Goal: Information Seeking & Learning: Find specific fact

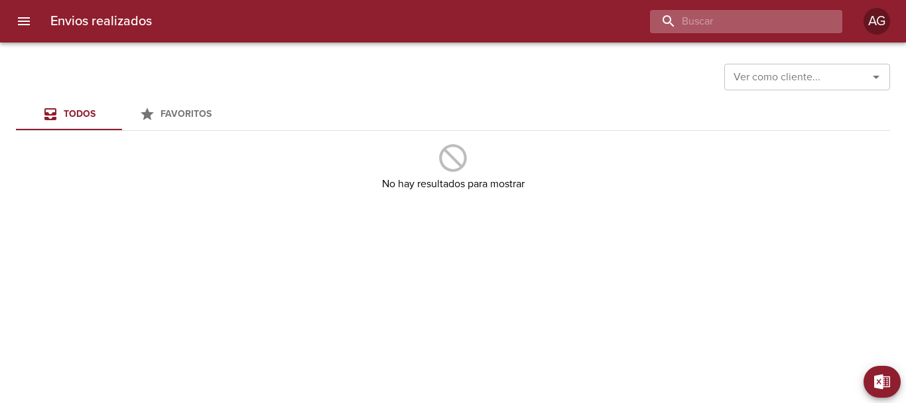
click at [752, 21] on input "buscar" at bounding box center [735, 21] width 170 height 23
type input "messi"
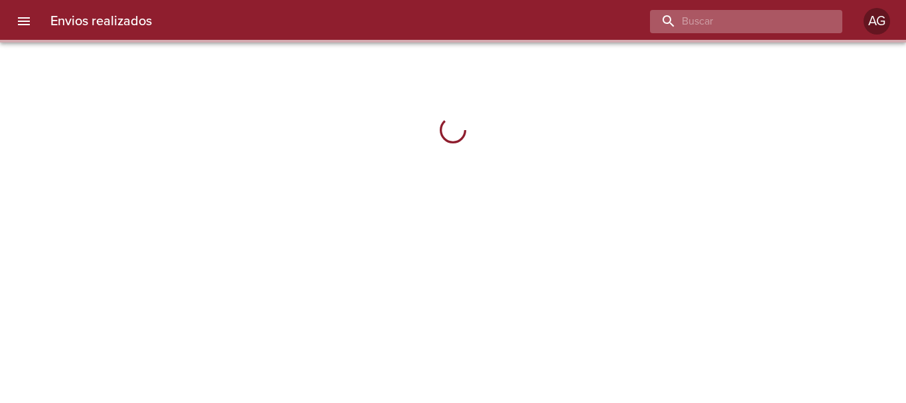
click at [774, 19] on input "buscar" at bounding box center [735, 21] width 170 height 23
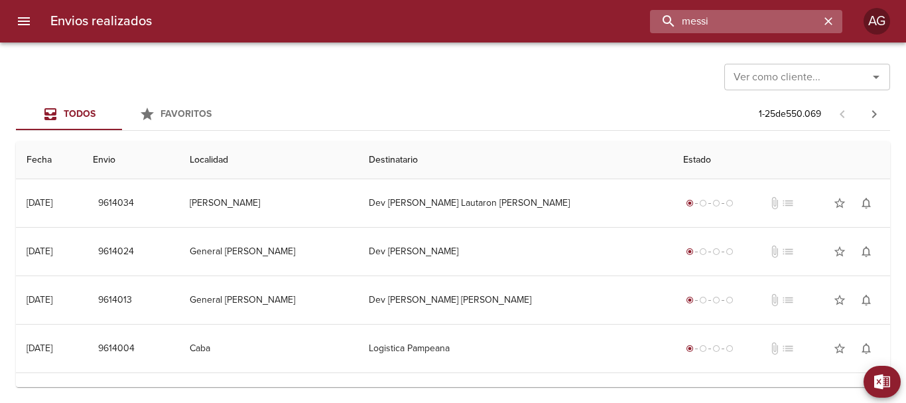
type input "messi"
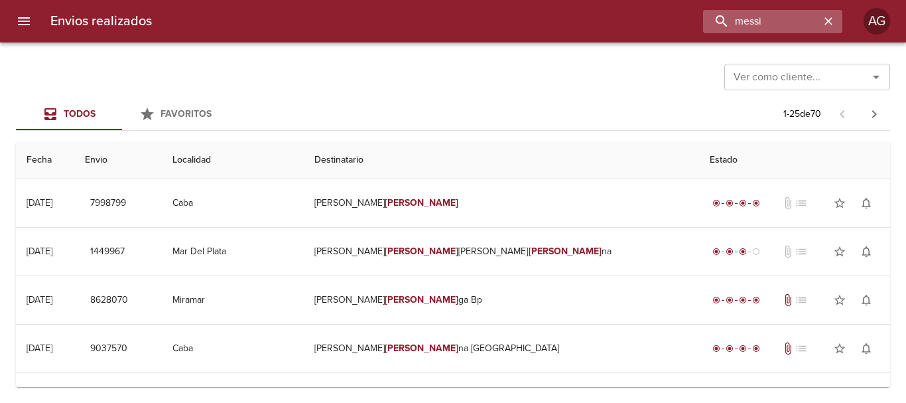
click at [828, 30] on div "messi" at bounding box center [772, 21] width 139 height 23
click at [827, 25] on icon "button" at bounding box center [828, 21] width 13 height 13
